Goal: Task Accomplishment & Management: Manage account settings

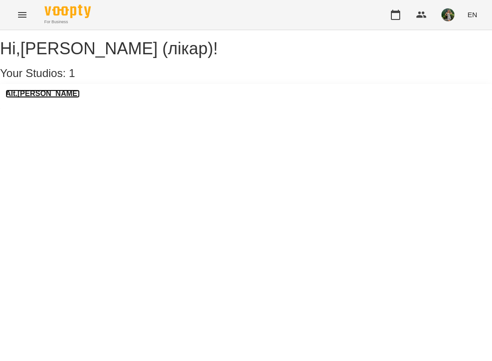
click at [16, 98] on h3 "Alt.[PERSON_NAME]" at bounding box center [43, 93] width 74 height 8
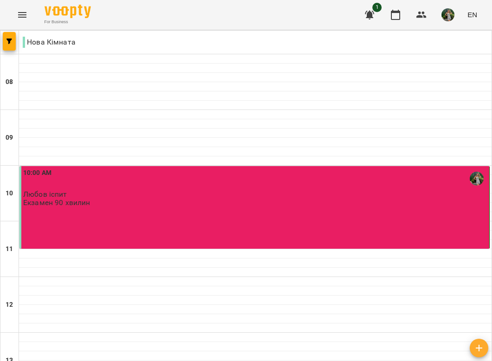
scroll to position [590, 0]
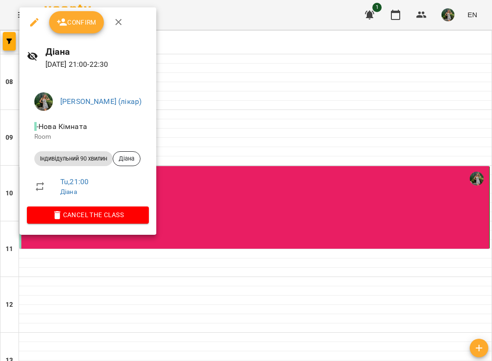
click at [90, 24] on span "Confirm" at bounding box center [77, 22] width 40 height 11
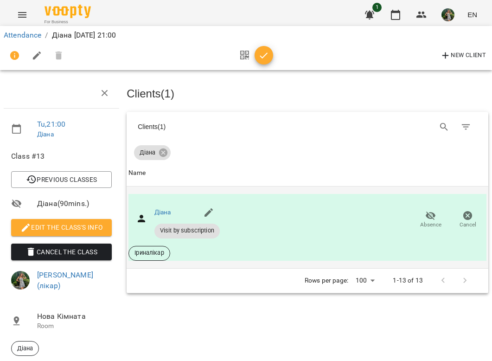
scroll to position [62, 0]
click at [74, 13] on img at bounding box center [68, 11] width 46 height 13
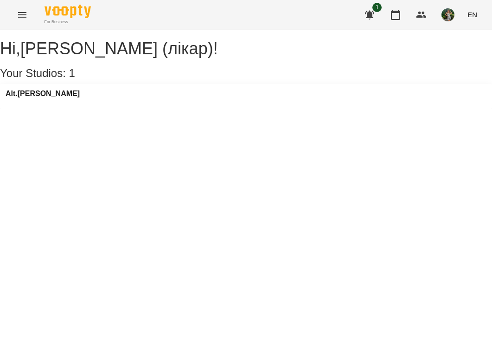
click at [42, 103] on div "Alt.[PERSON_NAME]" at bounding box center [43, 96] width 74 height 14
click at [40, 98] on h3 "Alt.[PERSON_NAME]" at bounding box center [43, 93] width 74 height 8
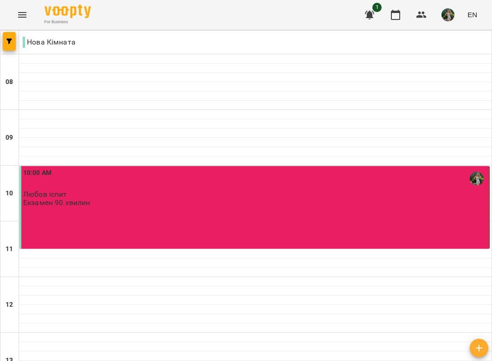
scroll to position [590, 0]
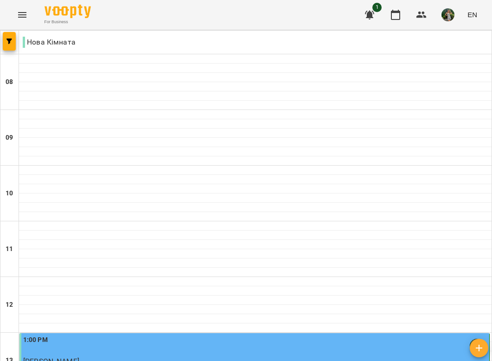
scroll to position [353, 0]
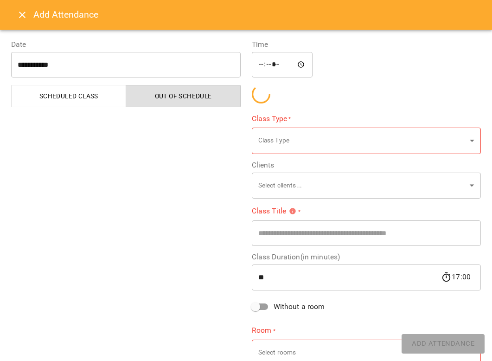
type input "**********"
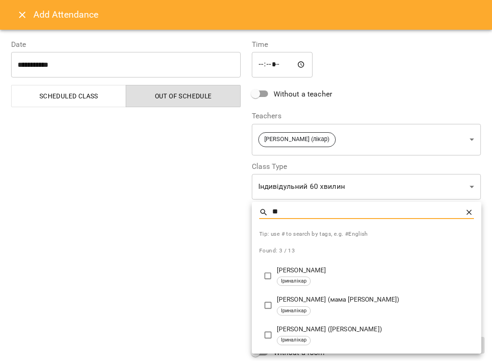
type input "*"
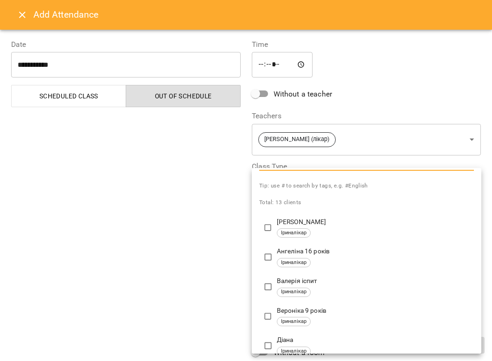
scroll to position [0, 0]
